Goal: Navigation & Orientation: Find specific page/section

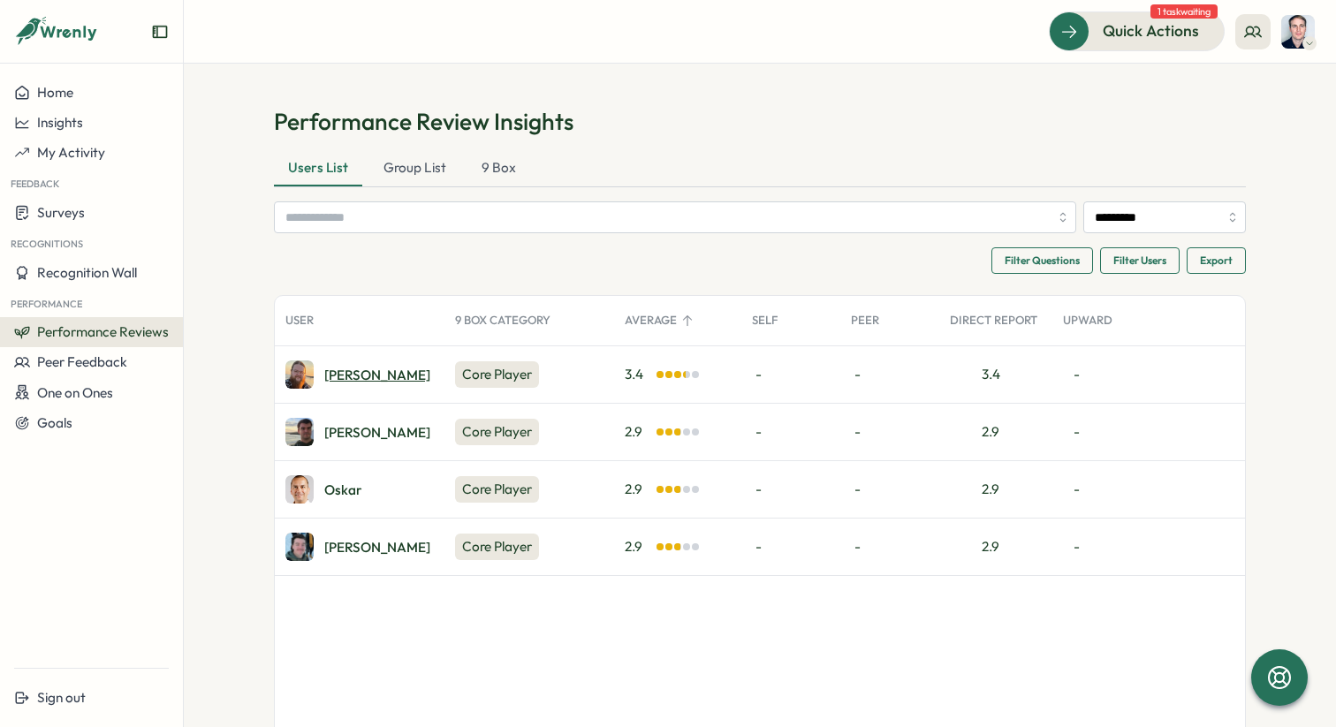
click at [349, 381] on div "[PERSON_NAME]" at bounding box center [377, 374] width 106 height 13
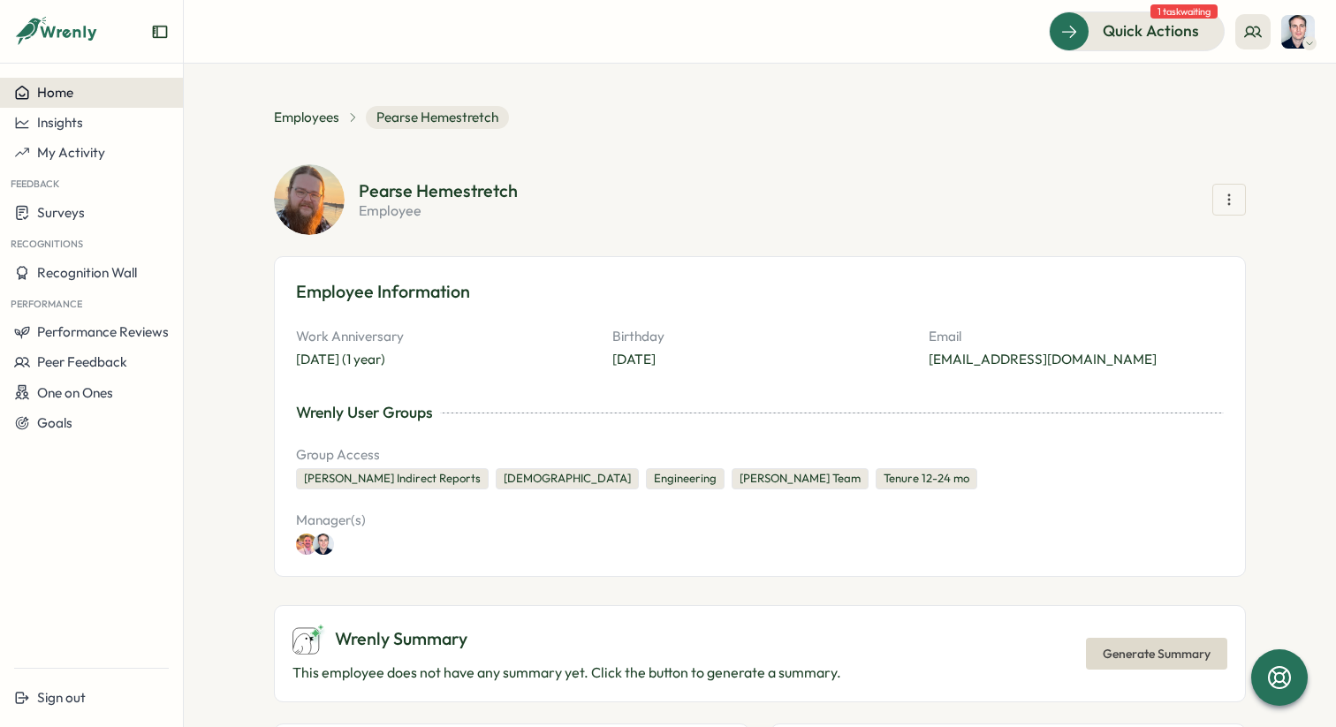
click at [47, 96] on span "Home" at bounding box center [55, 92] width 36 height 17
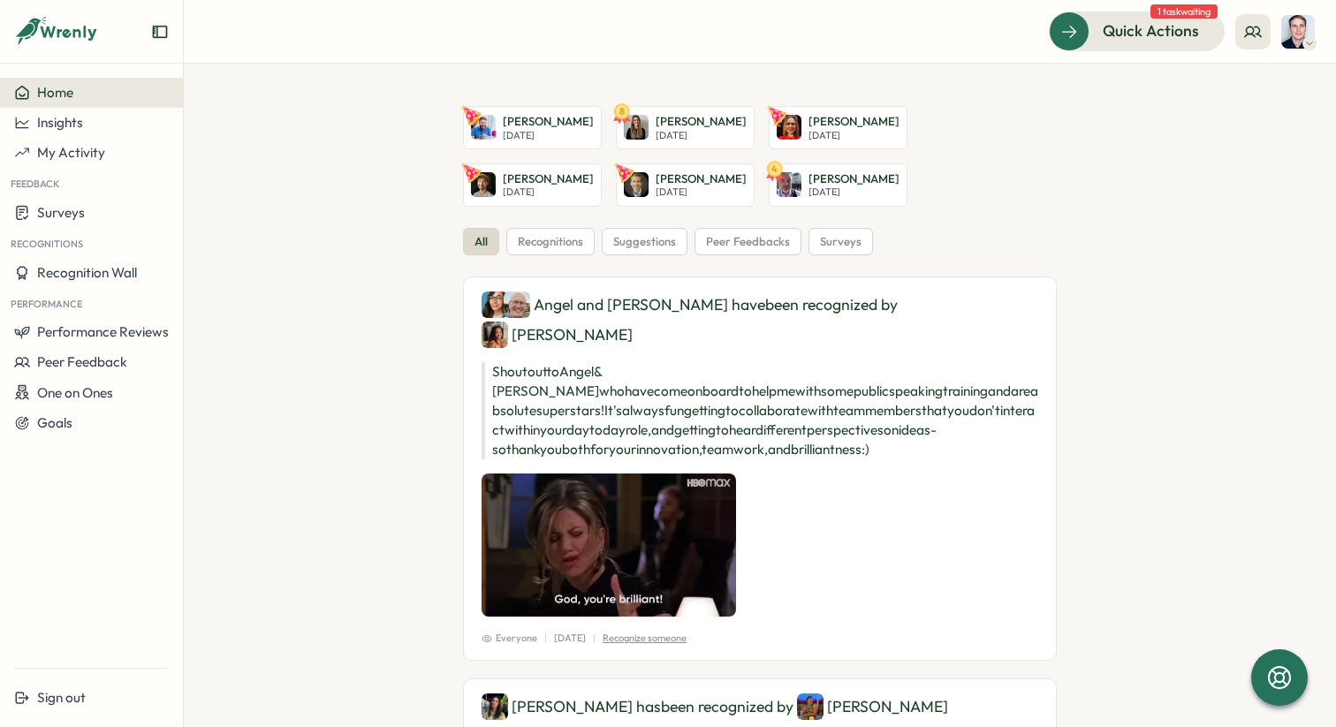
click at [73, 92] on div "Home" at bounding box center [91, 93] width 155 height 16
